Goal: Ask a question

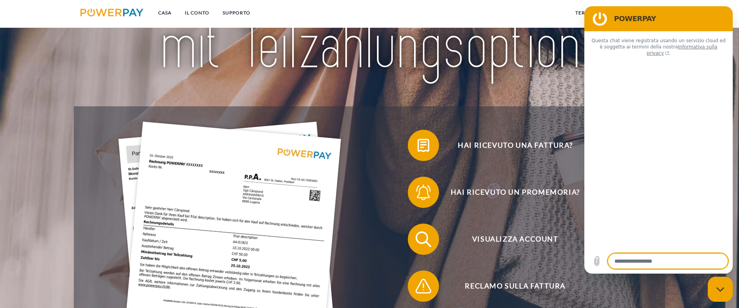
type textarea "*"
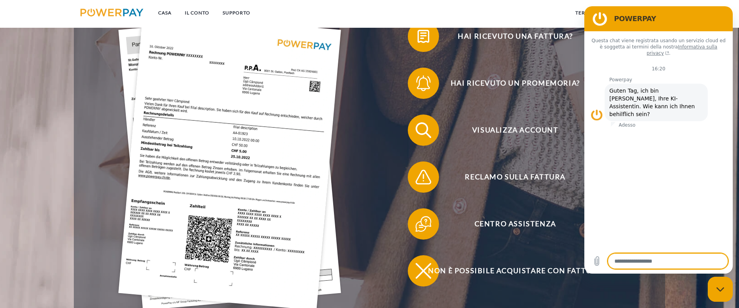
scroll to position [220, 0]
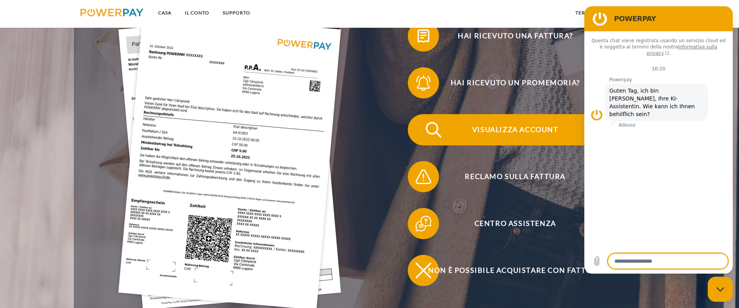
click at [506, 129] on font "Visualizza account" at bounding box center [515, 129] width 86 height 9
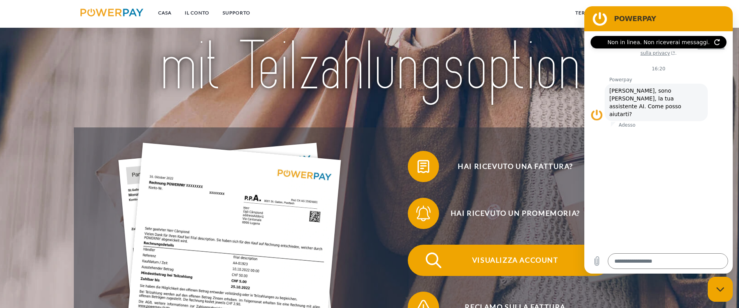
scroll to position [89, 0]
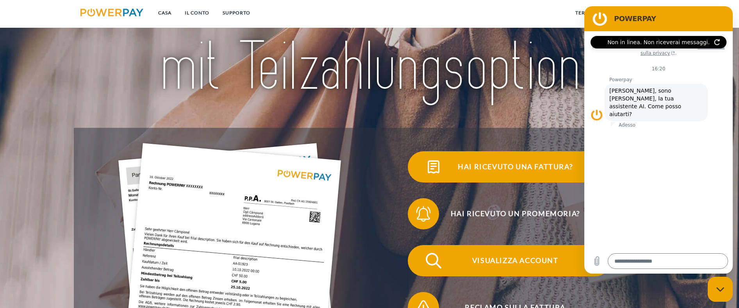
click at [506, 165] on font "Hai ricevuto una fattura?" at bounding box center [515, 166] width 115 height 9
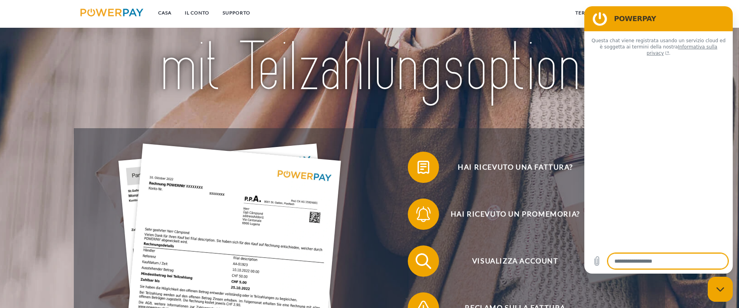
type textarea "*"
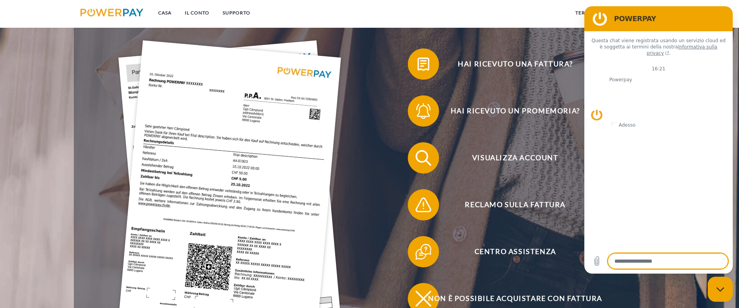
scroll to position [192, 0]
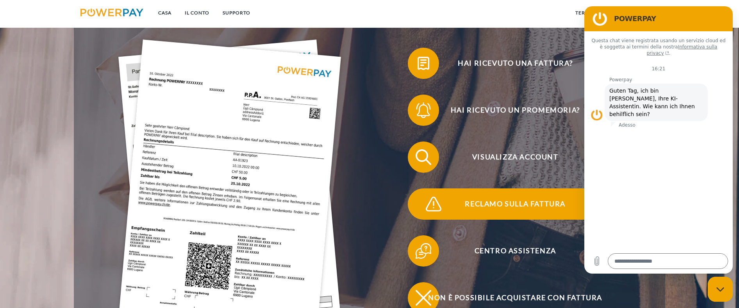
click at [500, 206] on font "Reclamo sulla fattura" at bounding box center [515, 203] width 101 height 9
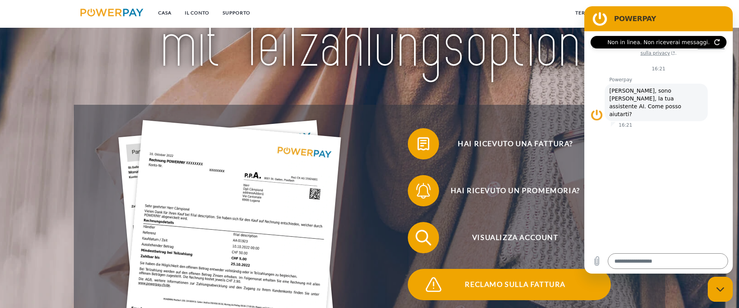
scroll to position [112, 0]
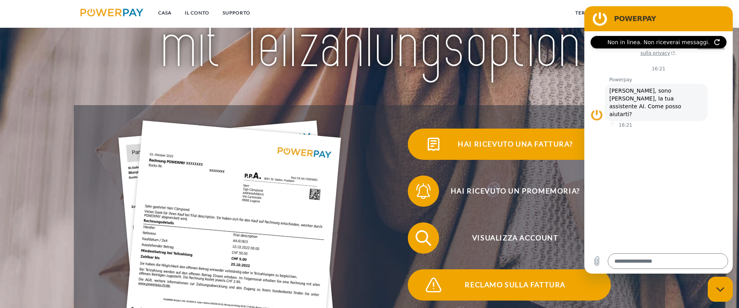
click at [501, 146] on font "Hai ricevuto una fattura?" at bounding box center [515, 143] width 115 height 9
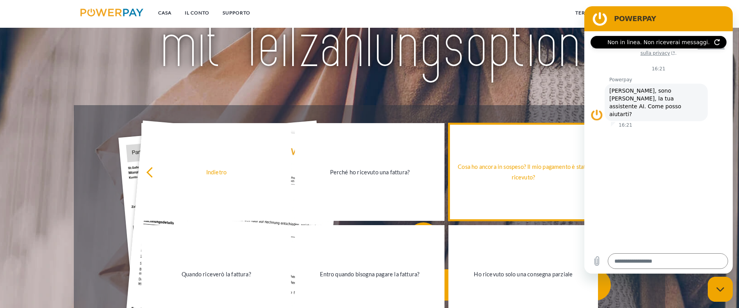
click at [517, 173] on div "Cosa ho ancora in sospeso? Il mio pagamento è stato ricevuto?" at bounding box center [523, 171] width 140 height 21
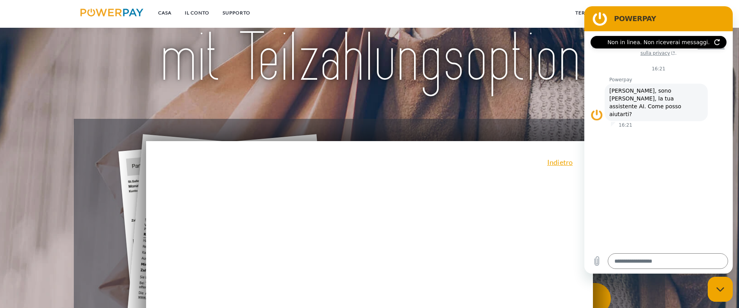
scroll to position [0, 0]
